Goal: Transaction & Acquisition: Download file/media

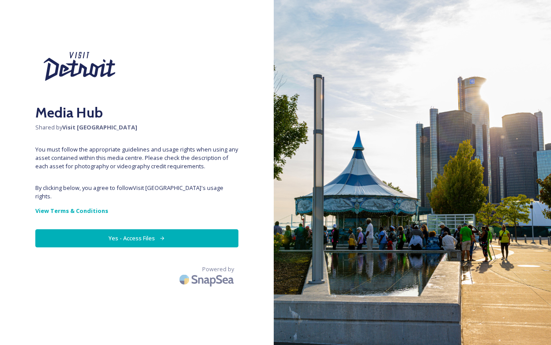
click at [135, 229] on button "Yes - Access Files" at bounding box center [136, 238] width 203 height 18
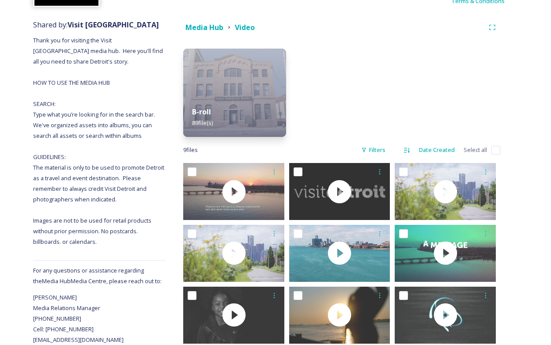
scroll to position [97, 0]
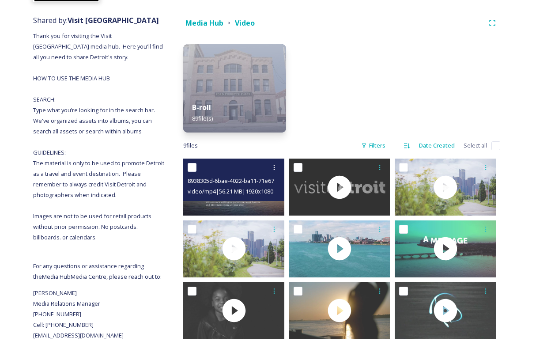
click at [231, 187] on div "video/mp4 | 56.21 MB | 1920 x 1080" at bounding box center [235, 191] width 95 height 11
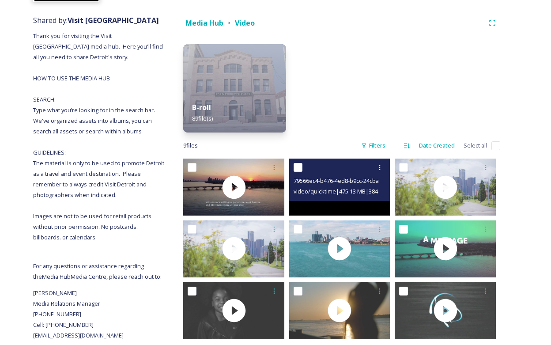
click at [323, 184] on span "79566ec4-b476-4ed8-b9cc-24cbaf4212f5.mov" at bounding box center [353, 180] width 118 height 8
click at [325, 184] on span "79566ec4-b476-4ed8-b9cc-24cbaf4212f5.mov" at bounding box center [353, 180] width 118 height 8
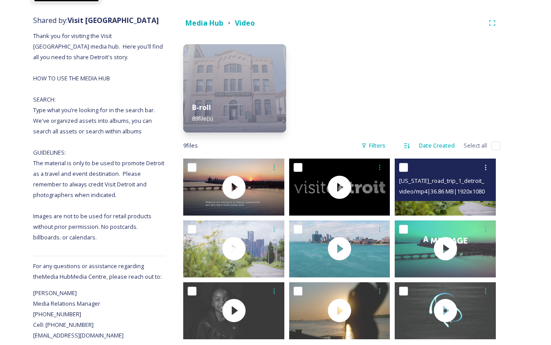
click at [450, 182] on span "michigan_road_trip_1_detroit_v4 (1080p).mp4" at bounding box center [461, 180] width 124 height 8
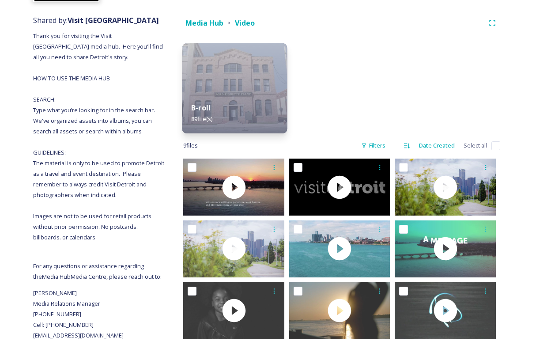
click at [247, 91] on img at bounding box center [234, 88] width 105 height 90
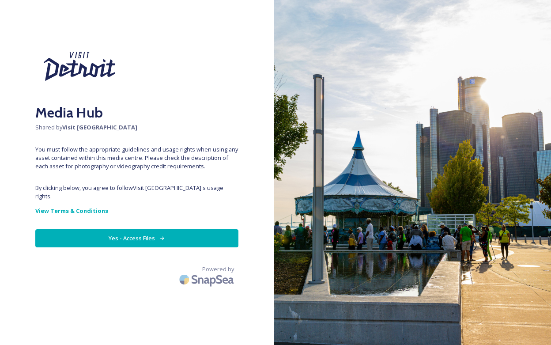
click at [122, 232] on button "Yes - Access Files" at bounding box center [136, 238] width 203 height 18
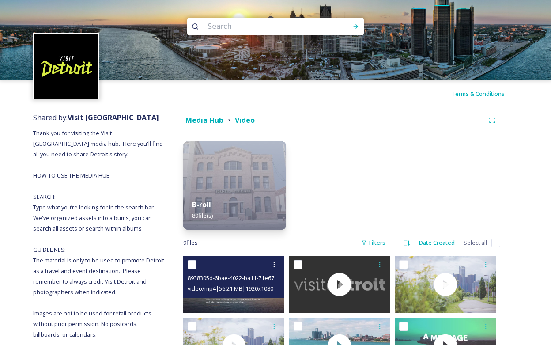
click at [233, 288] on span "video/mp4 | 56.21 MB | 1920 x 1080" at bounding box center [231, 289] width 86 height 8
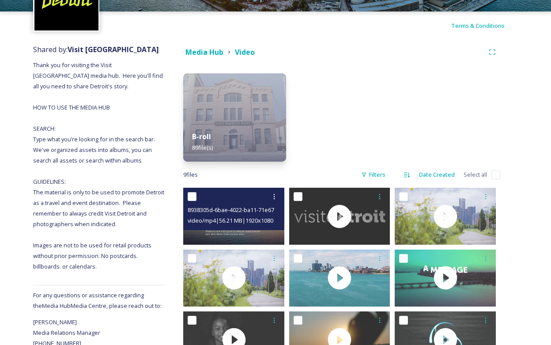
scroll to position [108, 0]
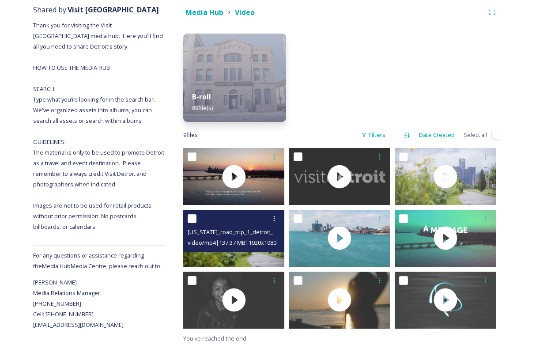
click at [237, 230] on span "[US_STATE]_road_trip_1_detroit_v4 (Original).mp4" at bounding box center [252, 232] width 129 height 8
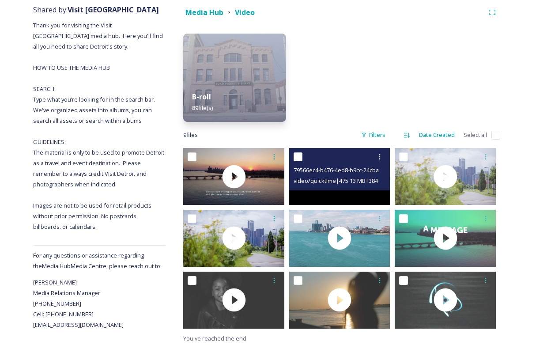
click at [339, 177] on span "video/quicktime | 475.13 MB | 3840 x 2160" at bounding box center [345, 180] width 103 height 8
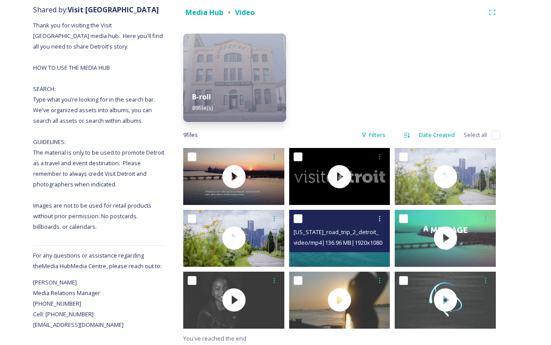
click at [342, 240] on span "video/mp4 | 136.96 MB | 1920 x 1080" at bounding box center [338, 243] width 89 height 8
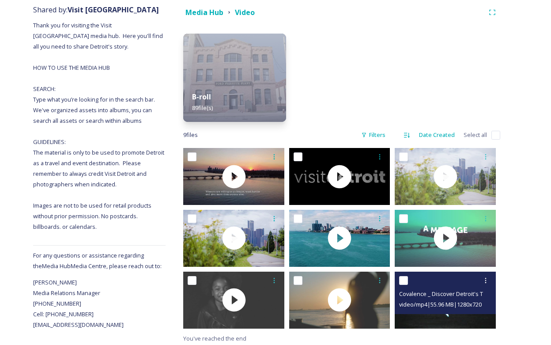
click at [449, 300] on div "video/mp4 | 55.96 MB | 1280 x 720" at bounding box center [446, 304] width 95 height 11
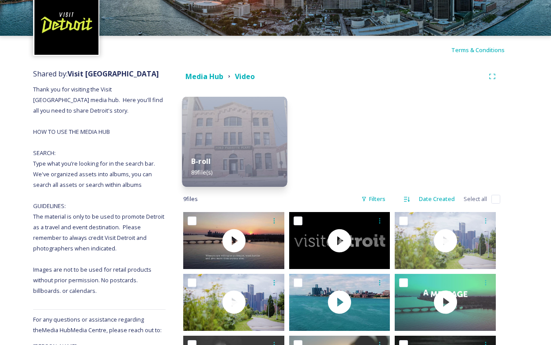
scroll to position [0, 0]
